Goal: Task Accomplishment & Management: Use online tool/utility

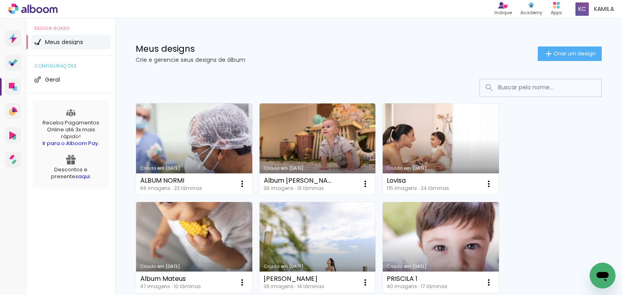
click at [204, 133] on link "Criado em [DATE]" at bounding box center [194, 149] width 116 height 91
